Goal: Information Seeking & Learning: Learn about a topic

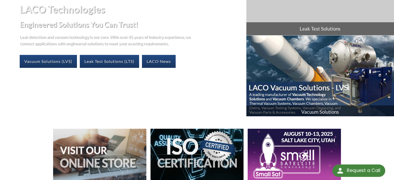
scroll to position [130, 0]
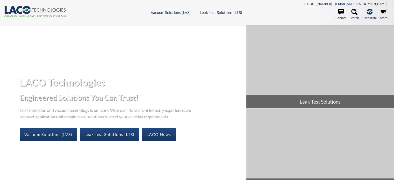
select select "Виџет „Преведи на Google“"
click at [145, 18] on header ".cls-1{fill:#193661;}.cls-2{fill:#58595b;}.cls-3{fill:url(#radial-gradient);}.c…" at bounding box center [197, 12] width 394 height 25
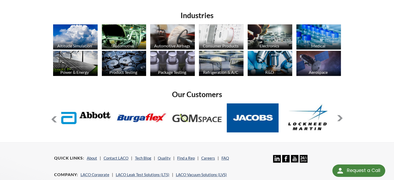
scroll to position [389, 0]
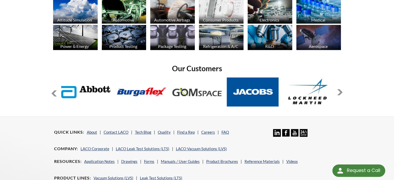
click at [128, 13] on img at bounding box center [124, 10] width 45 height 25
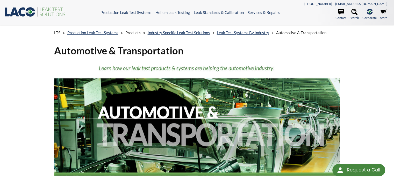
select select "Виџет „Преведи на Google“"
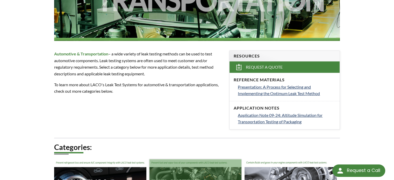
scroll to position [259, 0]
